Goal: Information Seeking & Learning: Learn about a topic

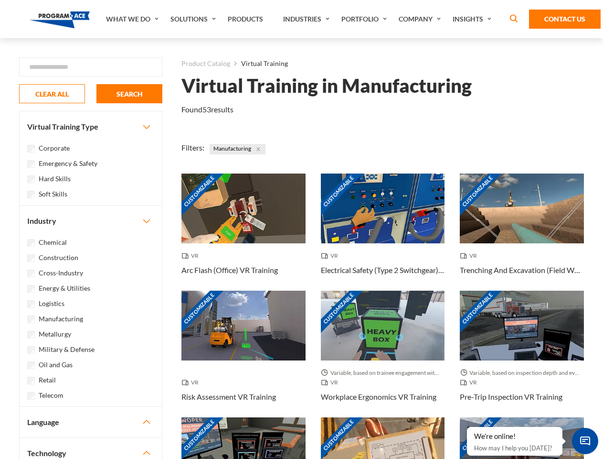
click at [133, 19] on link "What We Do" at bounding box center [133, 19] width 64 height 38
click at [194, 19] on link "Solutions" at bounding box center [194, 19] width 57 height 38
click at [308, 19] on link "Industries" at bounding box center [308, 19] width 58 height 38
click at [422, 19] on link "Company" at bounding box center [421, 19] width 54 height 38
click at [474, 19] on link "Insights" at bounding box center [473, 19] width 51 height 38
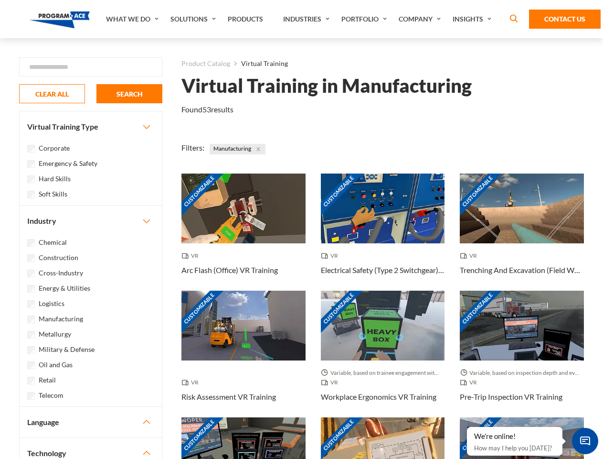
click at [0, 0] on div "Blog White Papers News" at bounding box center [0, 0] width 0 height 0
click at [0, 0] on strong "How Virtual Learning Can Enhance Workforce Productivity: A Guide for L&D Manage…" at bounding box center [0, 0] width 0 height 0
click at [585, 440] on span "Minimize live chat window" at bounding box center [585, 440] width 35 height 35
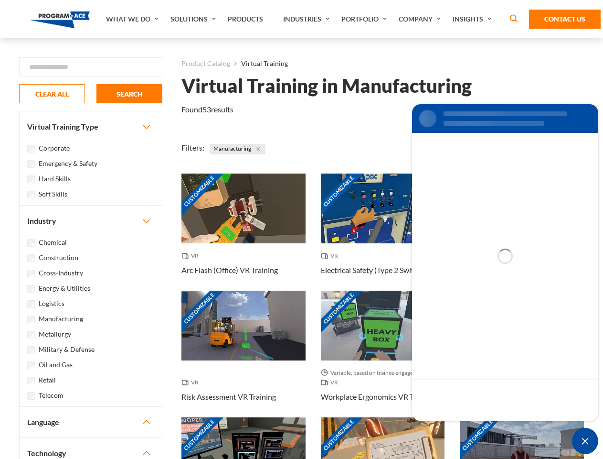
click at [468, 427] on div "Customizable" at bounding box center [522, 452] width 124 height 70
